Goal: Find specific page/section: Find specific page/section

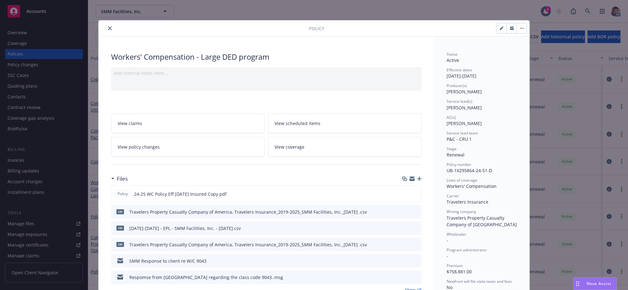
scroll to position [1, 0]
click at [109, 30] on icon "close" at bounding box center [110, 28] width 4 height 4
